Goal: Information Seeking & Learning: Learn about a topic

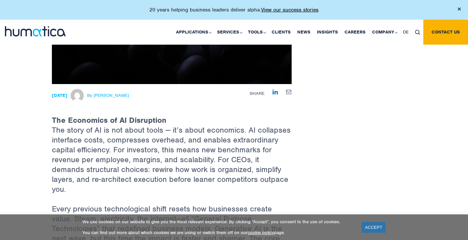
scroll to position [177, 0]
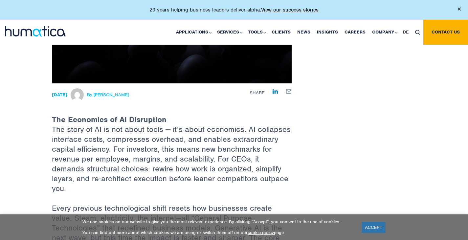
click at [376, 231] on link "ACCEPT" at bounding box center [373, 227] width 24 height 11
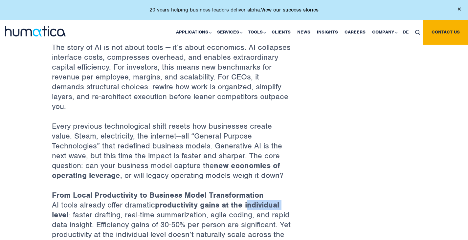
scroll to position [259, 0]
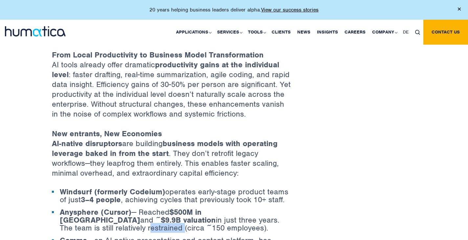
scroll to position [399, 0]
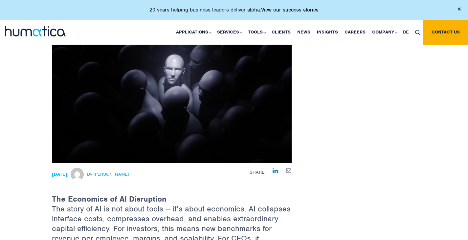
scroll to position [87, 0]
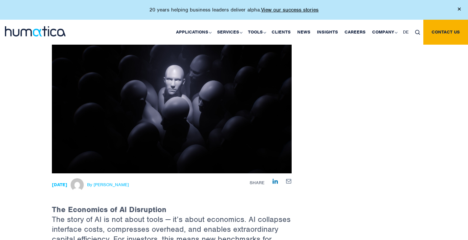
click at [121, 184] on span "By Paul Simpson" at bounding box center [108, 184] width 42 height 5
click at [113, 183] on span "By Paul Simpson" at bounding box center [108, 184] width 42 height 5
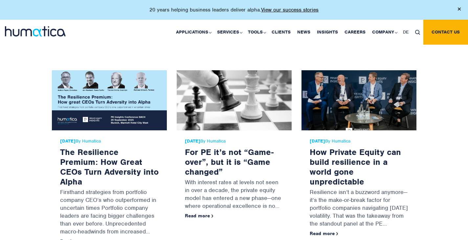
scroll to position [2041, 0]
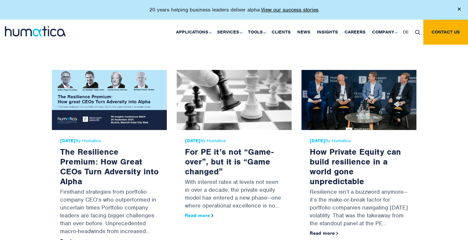
click at [195, 212] on link "Read more" at bounding box center [199, 215] width 29 height 6
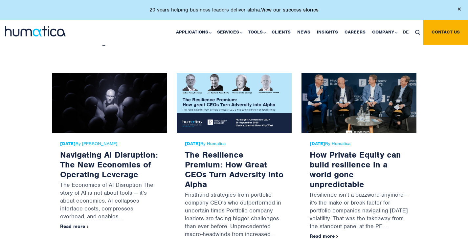
scroll to position [1065, 0]
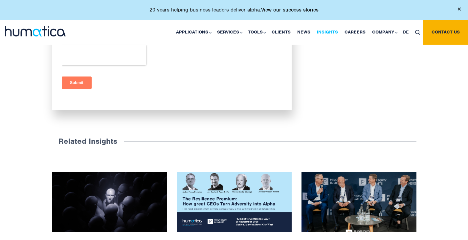
click at [326, 30] on link "Insights" at bounding box center [327, 32] width 28 height 25
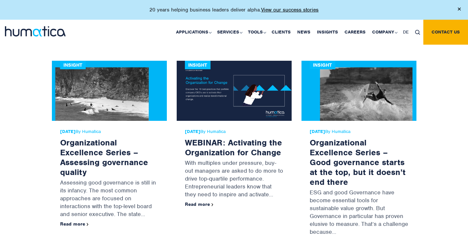
scroll to position [3059, 0]
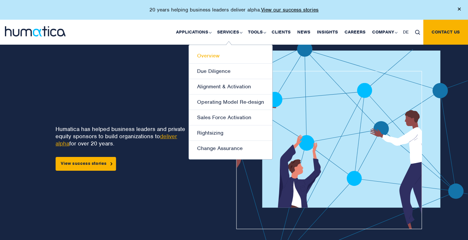
click at [224, 54] on link "Overview" at bounding box center [230, 55] width 83 height 15
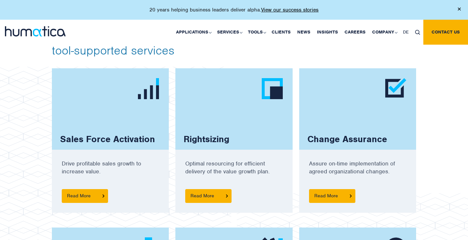
scroll to position [448, 0]
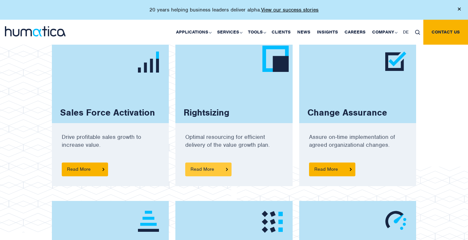
click at [212, 169] on span "Read More" at bounding box center [208, 169] width 46 height 14
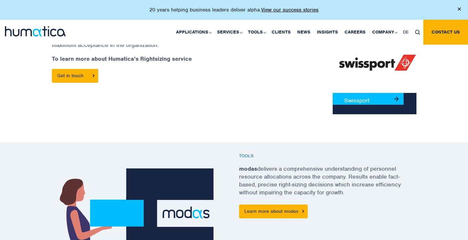
scroll to position [332, 0]
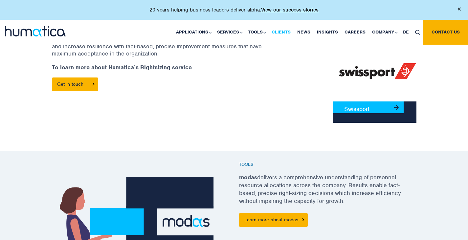
click at [284, 32] on link "Clients" at bounding box center [281, 32] width 26 height 25
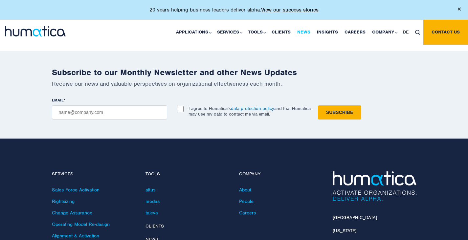
scroll to position [1306, 0]
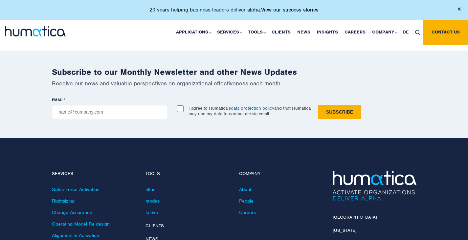
click at [418, 31] on img at bounding box center [417, 32] width 5 height 5
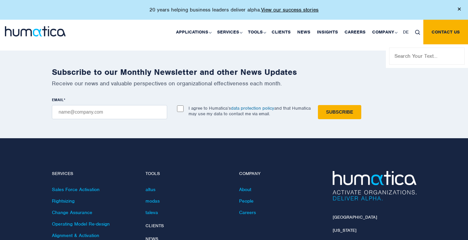
click at [407, 57] on input "text" at bounding box center [426, 56] width 75 height 17
type input "case study"
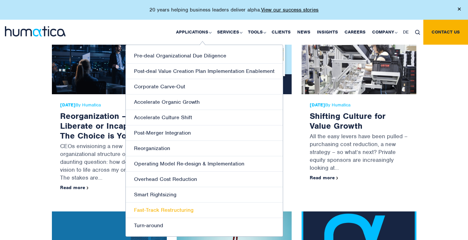
scroll to position [29, 0]
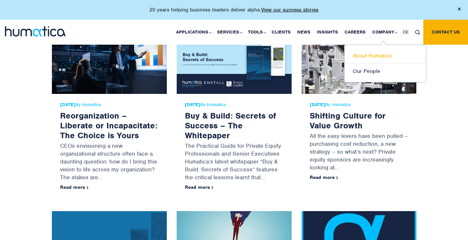
click at [373, 54] on link "About Humatica" at bounding box center [384, 55] width 81 height 15
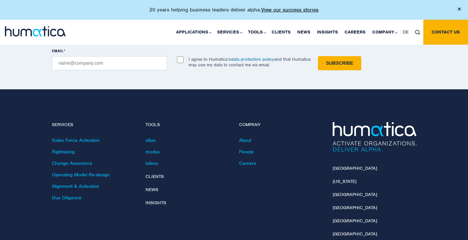
scroll to position [1591, 0]
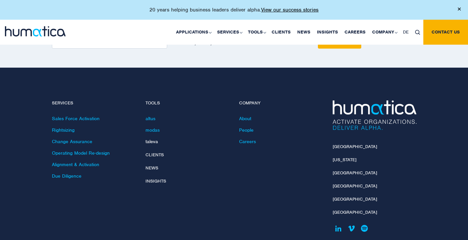
click at [155, 138] on link "taleva" at bounding box center [151, 141] width 12 height 6
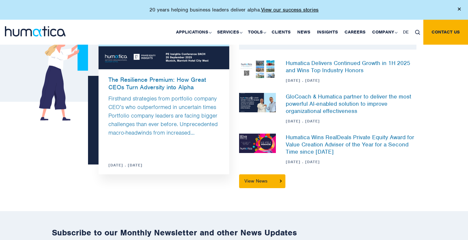
scroll to position [563, 0]
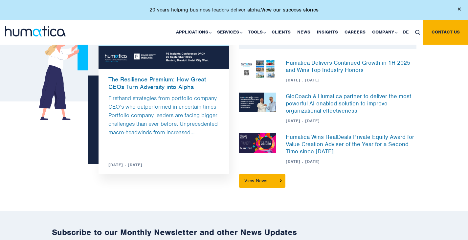
click at [262, 139] on img at bounding box center [257, 142] width 37 height 19
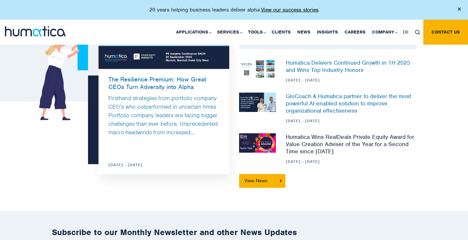
click at [304, 143] on link "Humatica Wins RealDeals Private Equity Award for Value Creation Adviser of the …" at bounding box center [349, 144] width 128 height 22
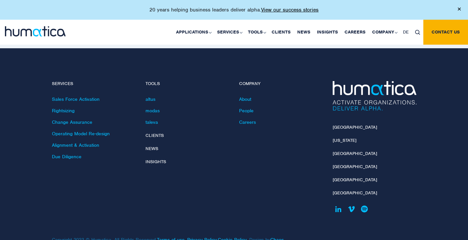
scroll to position [946, 0]
